Goal: Task Accomplishment & Management: Complete application form

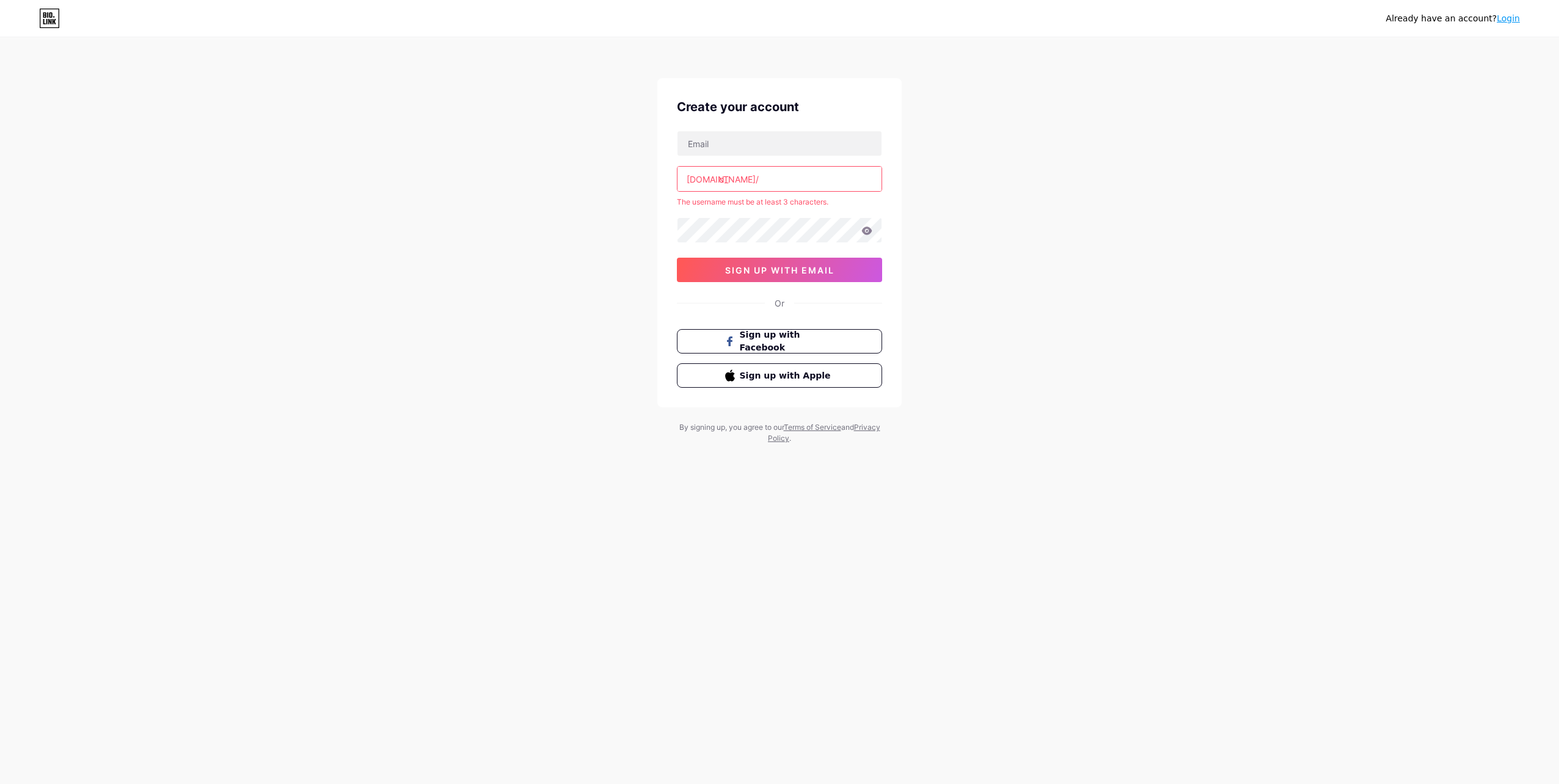
click at [735, 178] on input "cT" at bounding box center [779, 178] width 204 height 24
type input "c"
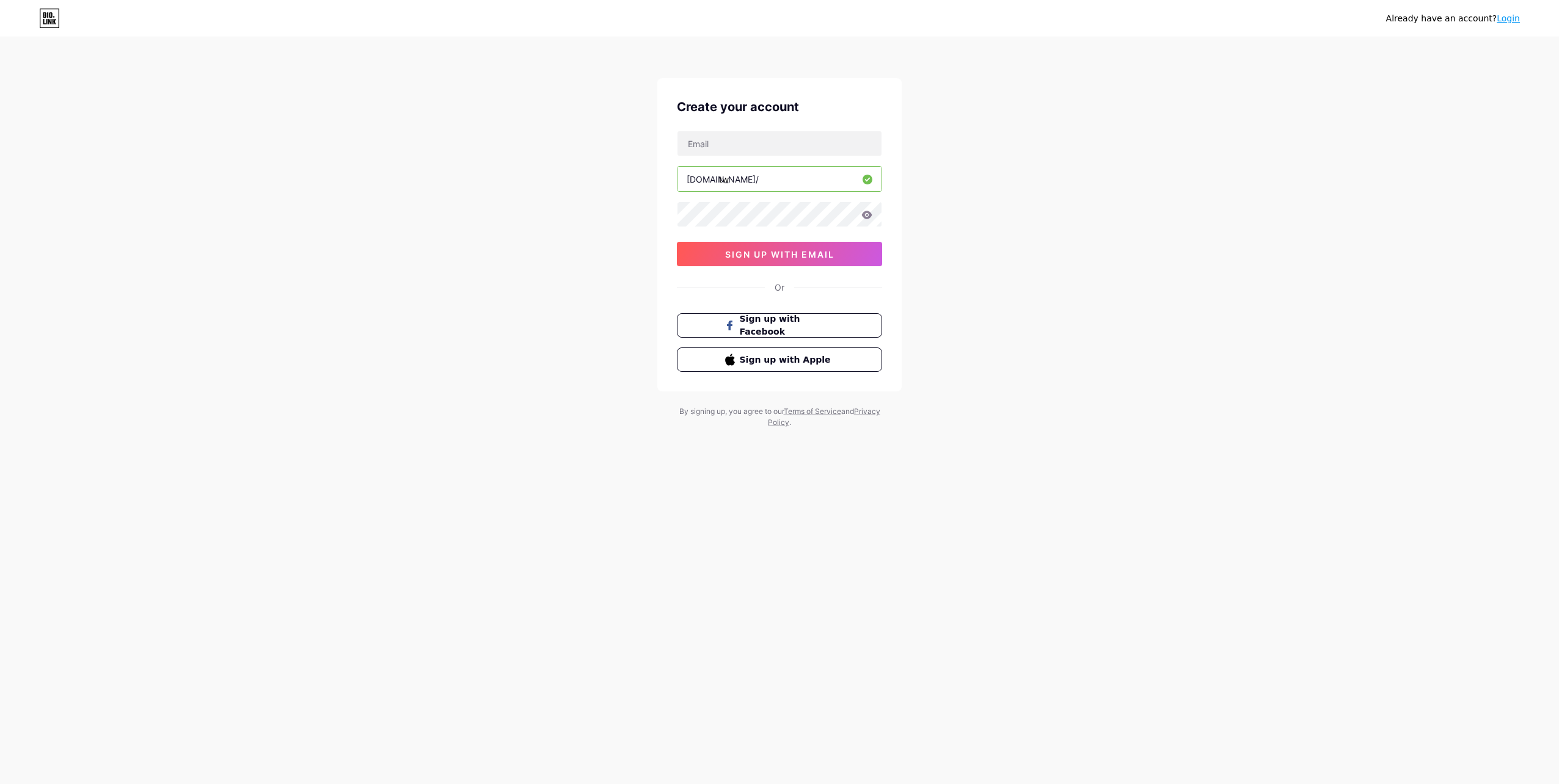
type input "t"
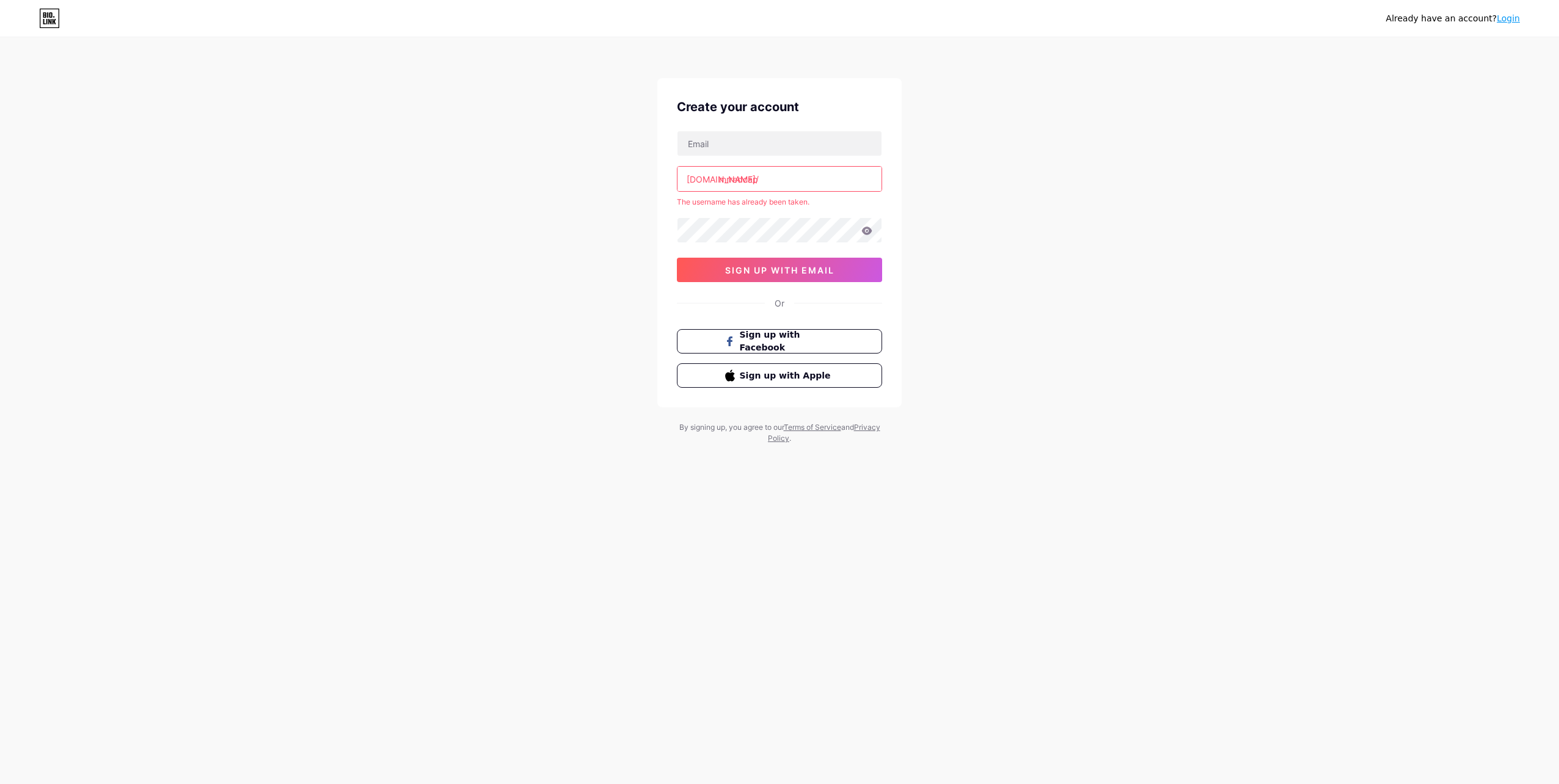
drag, startPoint x: 805, startPoint y: 273, endPoint x: 1098, endPoint y: 220, distance: 297.8
click at [1091, 223] on div "Already have an account? Login Create your account [DOMAIN_NAME]/ mrredcap The …" at bounding box center [779, 242] width 1559 height 483
click at [800, 177] on input "mrredcap" at bounding box center [779, 178] width 204 height 24
type input "m"
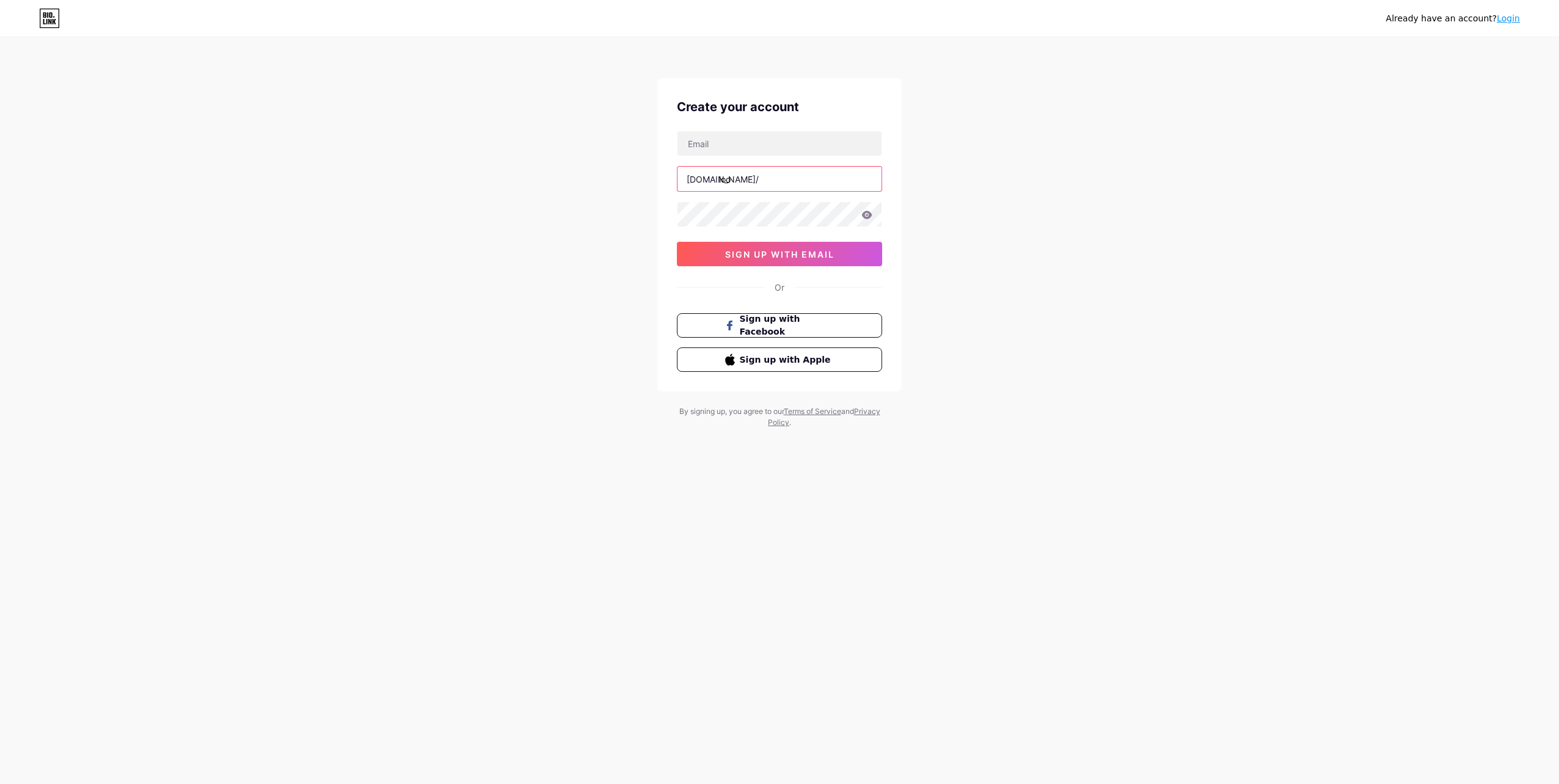
type input "loop"
